Goal: Information Seeking & Learning: Check status

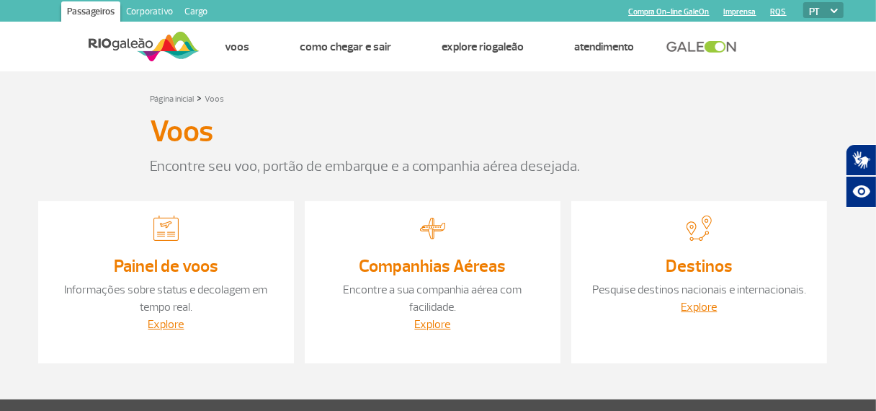
click at [197, 286] on link "Informações sobre status e decolagem em tempo real." at bounding box center [166, 299] width 203 height 32
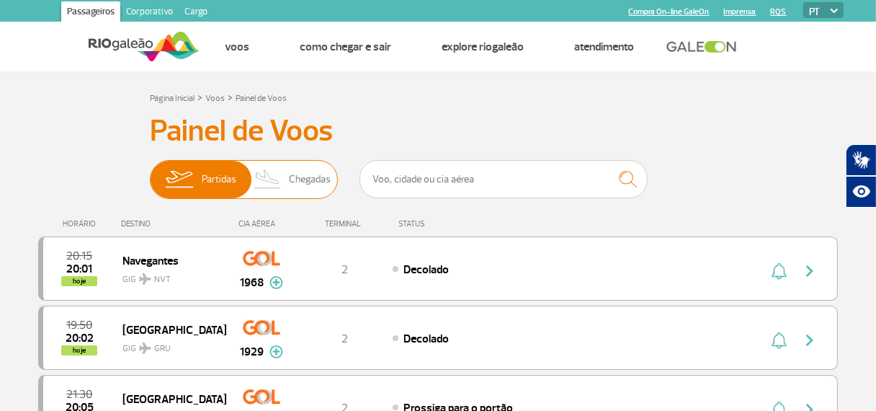
click at [308, 180] on span "Chegadas" at bounding box center [310, 179] width 42 height 37
click at [150, 172] on input "Partidas Chegadas" at bounding box center [150, 172] width 0 height 0
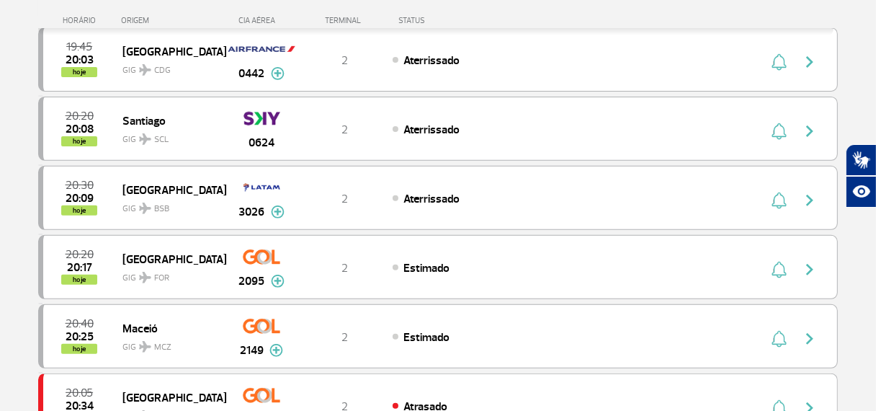
scroll to position [432, 0]
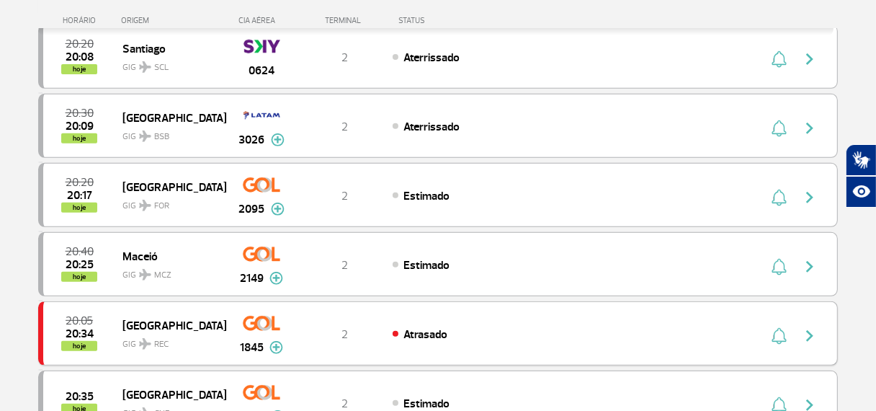
click at [812, 331] on img "button" at bounding box center [809, 335] width 17 height 17
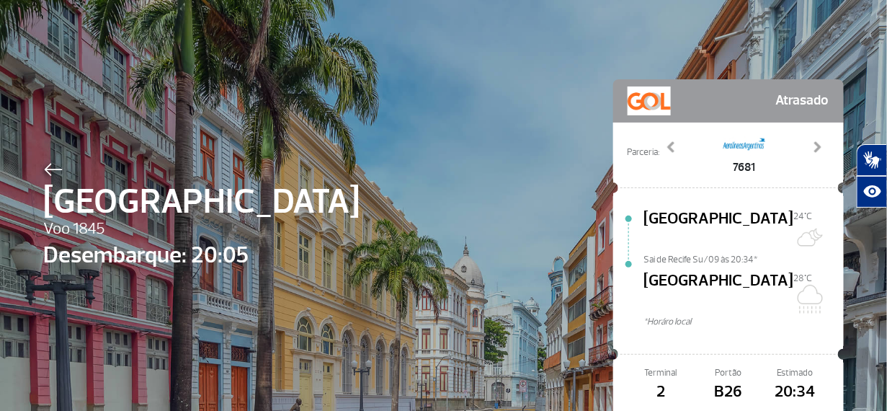
click at [49, 167] on img at bounding box center [53, 169] width 19 height 13
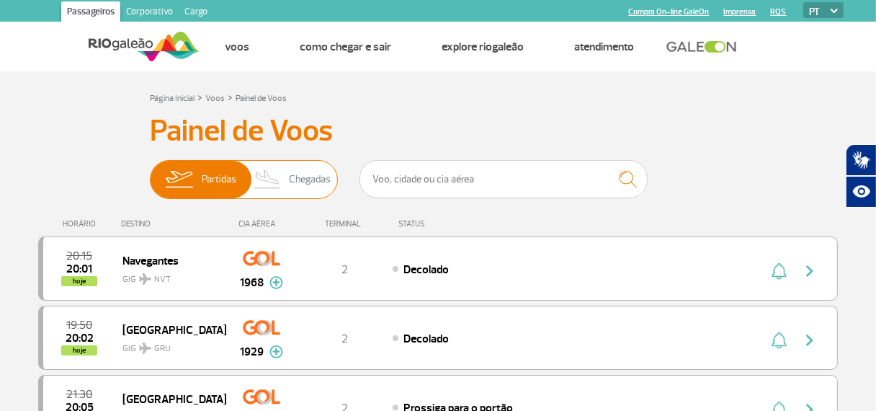
click at [308, 186] on span "Chegadas" at bounding box center [310, 179] width 42 height 37
click at [150, 172] on input "Partidas Chegadas" at bounding box center [150, 172] width 0 height 0
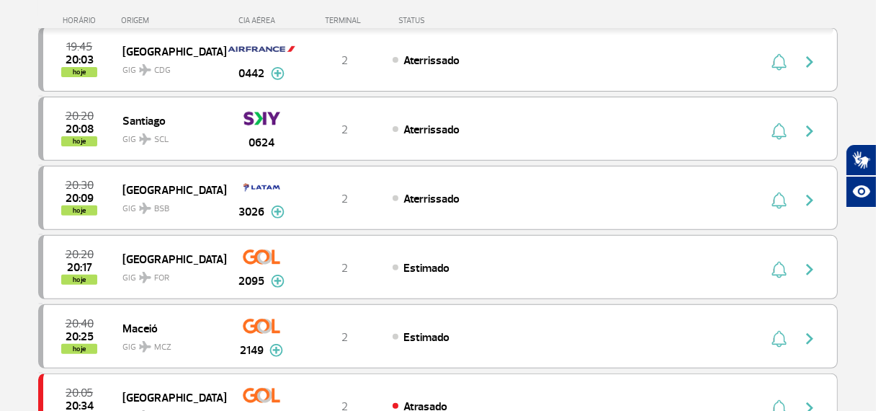
scroll to position [504, 0]
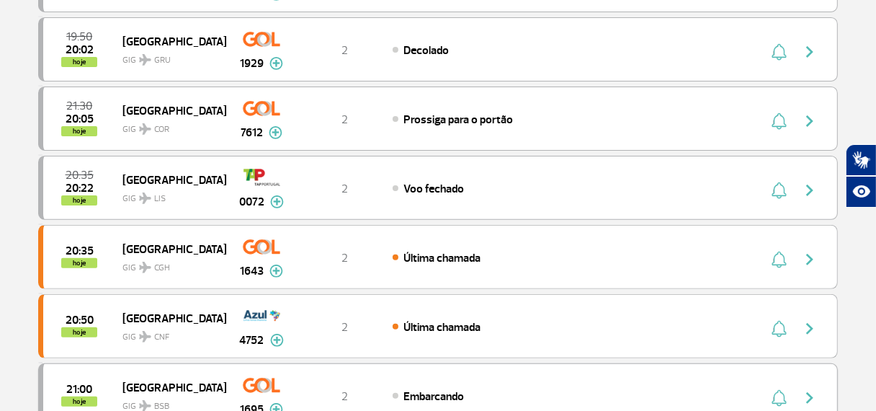
scroll to position [72, 0]
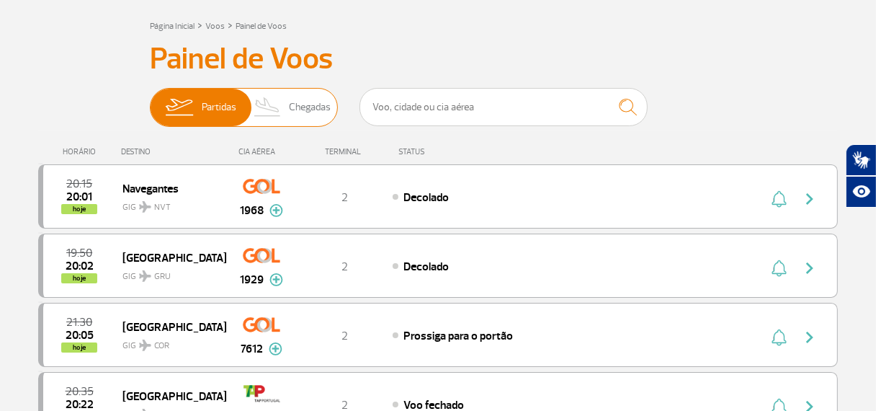
click at [315, 102] on span "Chegadas" at bounding box center [310, 107] width 42 height 37
click at [150, 100] on input "Partidas Chegadas" at bounding box center [150, 100] width 0 height 0
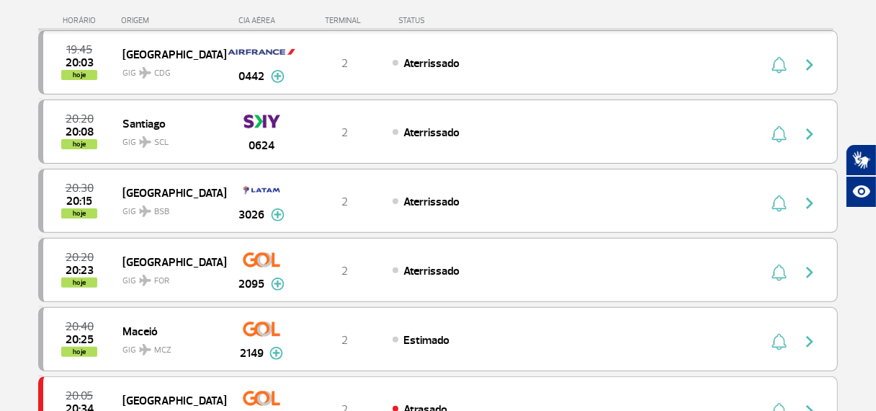
scroll to position [432, 0]
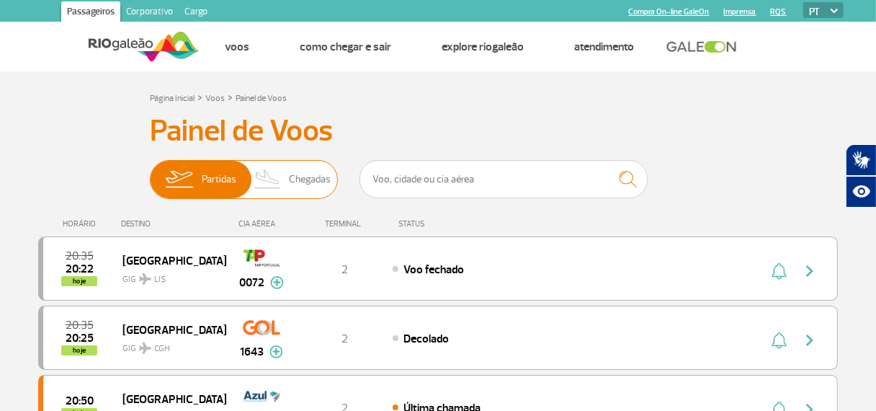
click at [303, 180] on span "Chegadas" at bounding box center [310, 179] width 42 height 37
click at [150, 172] on input "Partidas Chegadas" at bounding box center [150, 172] width 0 height 0
click at [293, 182] on span "Chegadas" at bounding box center [310, 179] width 42 height 37
click at [150, 172] on input "Partidas Chegadas" at bounding box center [150, 172] width 0 height 0
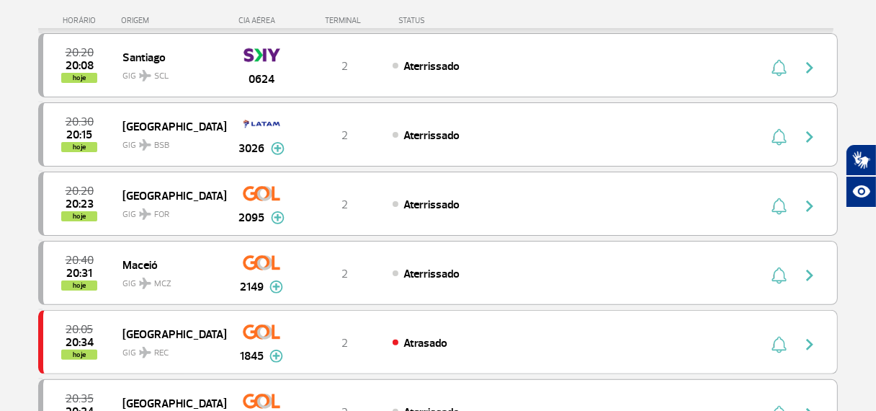
scroll to position [288, 0]
